Goal: Information Seeking & Learning: Learn about a topic

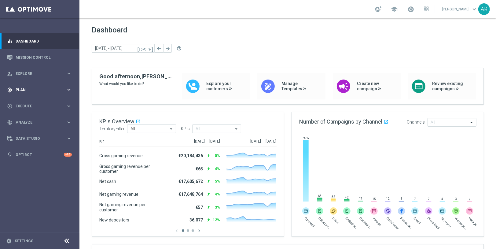
click at [38, 89] on span "Plan" at bounding box center [41, 90] width 50 height 4
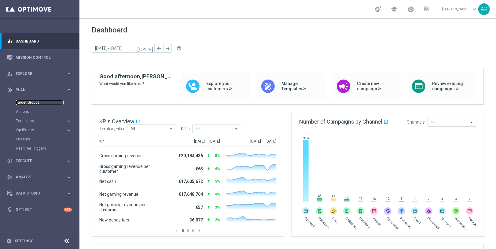
click at [30, 103] on link "Target Groups" at bounding box center [40, 102] width 48 height 5
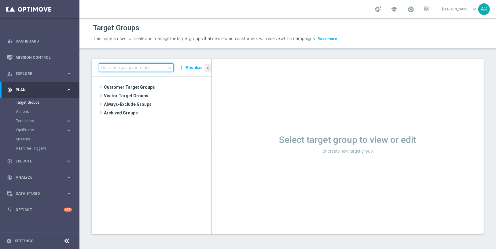
click at [143, 67] on input at bounding box center [136, 67] width 75 height 9
paste input "BR_CAS__REACT2025_NOTBETLAST14D__ALL_EMA_TAC_GM"
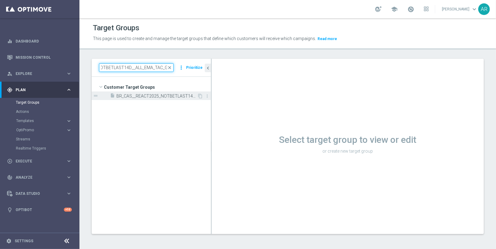
type input "BR_CAS__REACT2025_NOTBETLAST14D__ALL_EMA_TAC_GM"
click at [147, 94] on span "BR_CAS__REACT2025_NOTBETLAST14D__ALL_EMA_TAC_GM" at bounding box center [156, 95] width 81 height 5
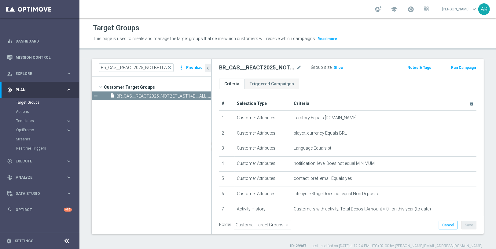
click at [333, 80] on ul "Criteria Triggered Campaigns" at bounding box center [348, 83] width 272 height 11
click at [336, 66] on span "Show" at bounding box center [338, 67] width 10 height 4
click at [335, 77] on div "BR_CAS__REACT2025_NOTBETLAST14D__ALL_EMA_TAC_GM mode_edit Group size : 995 Note…" at bounding box center [348, 69] width 272 height 20
click at [336, 67] on span "995" at bounding box center [338, 68] width 8 height 6
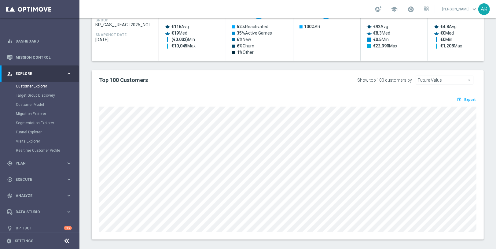
scroll to position [321, 0]
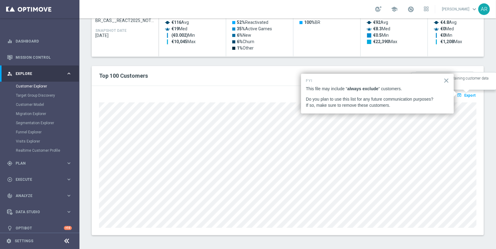
click at [467, 94] on span "Export" at bounding box center [469, 95] width 11 height 4
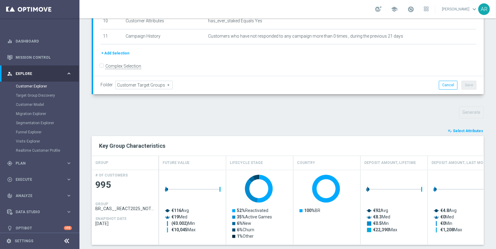
scroll to position [0, 0]
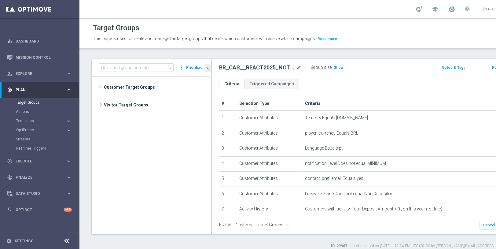
scroll to position [509, 0]
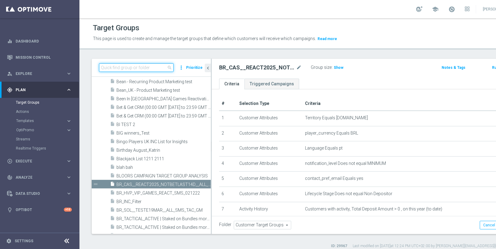
click at [121, 68] on input at bounding box center [136, 67] width 75 height 9
paste input "BR_CAS__REACT2025_NOTBETLAST14D__ALL_EMA_TAC_GM"
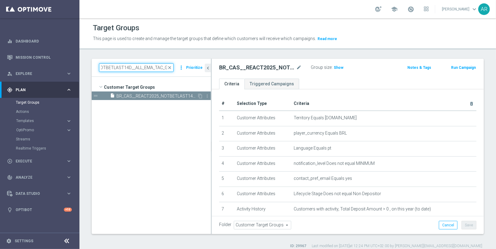
type input "BR_CAS__REACT2025_NOTBETLAST14D__ALL_EMA_TAC_GM"
click at [161, 94] on span "BR_CAS__REACT2025_NOTBETLAST14D__ALL_EMA_TAC_GM" at bounding box center [156, 95] width 81 height 5
click at [338, 67] on span "Show" at bounding box center [338, 67] width 10 height 4
click at [335, 66] on span "995" at bounding box center [338, 68] width 8 height 6
click at [141, 65] on input "BR_CAS__REACT2025_NOTBETLAST14D__ALL_EMA_TAC_GM" at bounding box center [136, 67] width 75 height 9
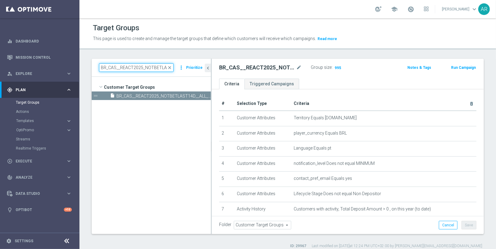
click at [141, 65] on input "BR_CAS__REACT2025_NOTBETLAST14D__ALL_EMA_TAC_GM" at bounding box center [136, 67] width 75 height 9
click at [336, 67] on span "995" at bounding box center [338, 68] width 8 height 6
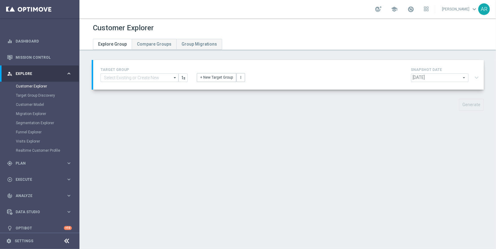
type input "BR_CAS__REACT2025_NOTBETLAST14D__ALL_EMA_TAC_GM"
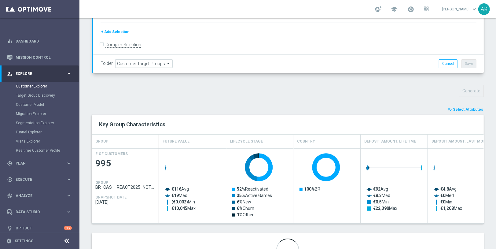
scroll to position [187, 0]
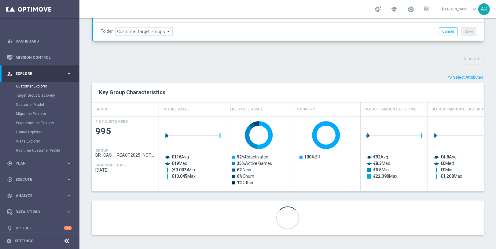
click at [471, 75] on span "Select Attributes" at bounding box center [468, 77] width 30 height 4
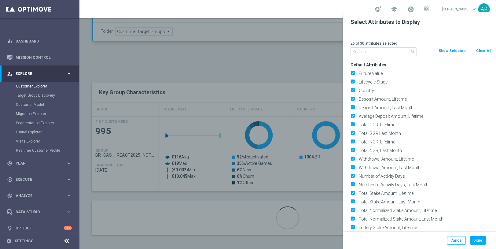
click at [481, 49] on button "Clear All" at bounding box center [483, 50] width 16 height 7
checkbox input "false"
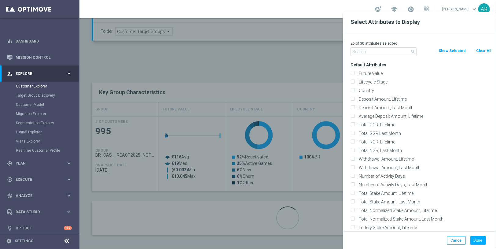
checkbox input "false"
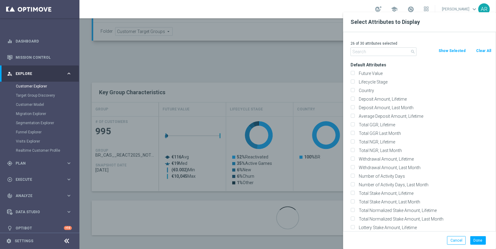
checkbox input "false"
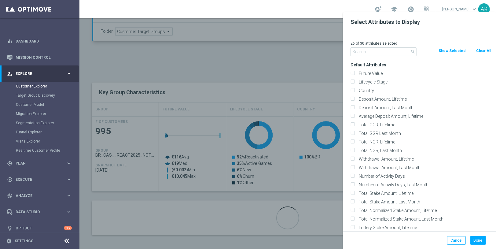
checkbox input "false"
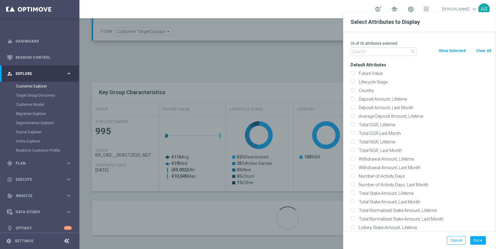
checkbox input "false"
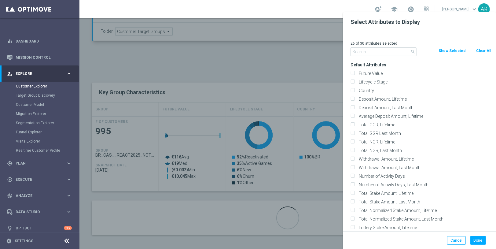
checkbox input "false"
click at [372, 90] on label "Country" at bounding box center [423, 90] width 135 height 5
click at [354, 90] on input "Country" at bounding box center [352, 91] width 4 height 4
checkbox input "true"
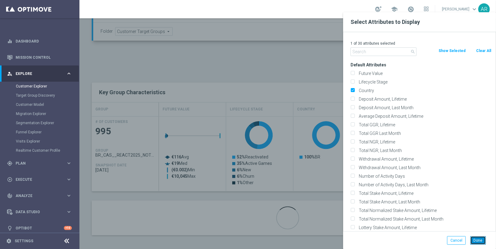
click at [476, 240] on button "Done" at bounding box center [478, 240] width 16 height 9
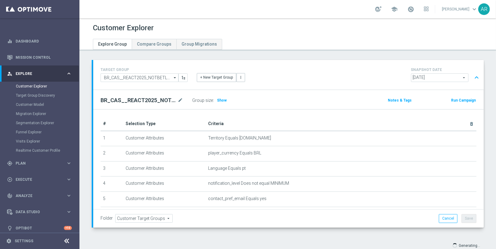
scroll to position [16, 0]
